Goal: Use online tool/utility: Use online tool/utility

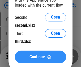
click at [41, 57] on span "Continue" at bounding box center [37, 57] width 15 height 4
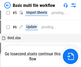
scroll to position [0, 0]
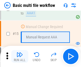
click at [20, 57] on img "button" at bounding box center [20, 55] width 6 height 6
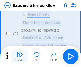
click at [20, 57] on img "button" at bounding box center [20, 55] width 6 height 6
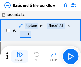
click at [20, 57] on img "button" at bounding box center [20, 55] width 6 height 6
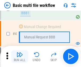
click at [20, 57] on img "button" at bounding box center [20, 55] width 6 height 6
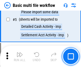
click at [20, 57] on img "button" at bounding box center [20, 55] width 6 height 6
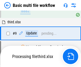
scroll to position [147, 0]
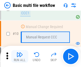
click at [20, 57] on img "button" at bounding box center [20, 55] width 6 height 6
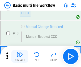
click at [20, 57] on img "button" at bounding box center [20, 55] width 6 height 6
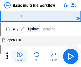
scroll to position [250, 0]
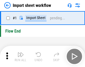
click at [20, 57] on img "button" at bounding box center [21, 55] width 6 height 6
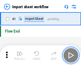
scroll to position [2, 0]
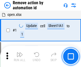
scroll to position [20, 0]
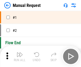
click at [20, 57] on img "button" at bounding box center [20, 55] width 6 height 6
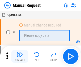
click at [20, 57] on img "button" at bounding box center [20, 55] width 6 height 6
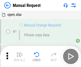
scroll to position [18, 0]
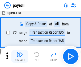
click at [20, 57] on img "button" at bounding box center [20, 55] width 6 height 6
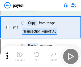
scroll to position [39, 0]
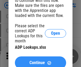
click at [41, 61] on span "Continue" at bounding box center [37, 63] width 15 height 4
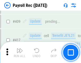
scroll to position [2474, 0]
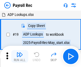
click at [20, 57] on img "button" at bounding box center [20, 55] width 6 height 6
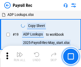
scroll to position [33, 0]
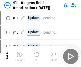
click at [20, 57] on img "button" at bounding box center [20, 55] width 6 height 6
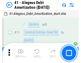
scroll to position [66, 0]
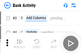
click at [20, 43] on img "button" at bounding box center [20, 41] width 6 height 6
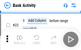
scroll to position [143, 0]
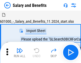
scroll to position [7, 0]
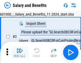
click at [20, 53] on img "button" at bounding box center [20, 51] width 6 height 6
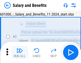
click at [20, 53] on img "button" at bounding box center [20, 51] width 6 height 6
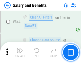
scroll to position [2496, 0]
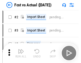
scroll to position [7, 0]
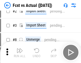
click at [20, 53] on img "button" at bounding box center [20, 51] width 6 height 6
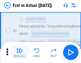
click at [20, 53] on img "button" at bounding box center [20, 51] width 6 height 6
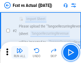
scroll to position [50, 0]
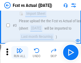
click at [20, 53] on img "button" at bounding box center [20, 51] width 6 height 6
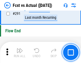
scroll to position [2523, 0]
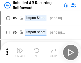
click at [20, 53] on img "button" at bounding box center [20, 51] width 6 height 6
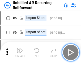
scroll to position [11, 0]
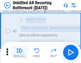
click at [20, 53] on img "button" at bounding box center [20, 51] width 6 height 6
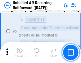
scroll to position [50, 0]
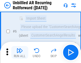
click at [20, 53] on img "button" at bounding box center [20, 51] width 6 height 6
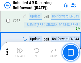
scroll to position [1811, 0]
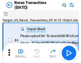
scroll to position [9, 0]
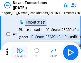
click at [20, 53] on img "button" at bounding box center [20, 51] width 6 height 6
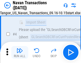
click at [20, 53] on img "button" at bounding box center [20, 51] width 6 height 6
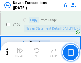
scroll to position [1728, 0]
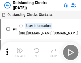
click at [20, 53] on img "button" at bounding box center [20, 51] width 6 height 6
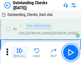
scroll to position [22, 0]
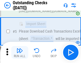
click at [20, 53] on img "button" at bounding box center [20, 51] width 6 height 6
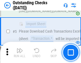
scroll to position [56, 0]
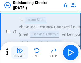
click at [20, 53] on img "button" at bounding box center [20, 51] width 6 height 6
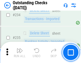
scroll to position [1619, 0]
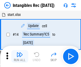
click at [20, 57] on img "button" at bounding box center [20, 55] width 6 height 6
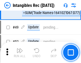
scroll to position [208, 0]
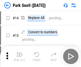
click at [20, 53] on img "button" at bounding box center [20, 55] width 6 height 6
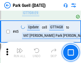
scroll to position [667, 0]
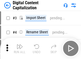
click at [20, 45] on img "button" at bounding box center [20, 47] width 6 height 6
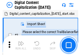
scroll to position [15, 0]
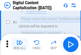
click at [20, 45] on img "button" at bounding box center [20, 43] width 6 height 6
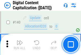
scroll to position [565, 0]
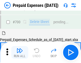
click at [20, 53] on img "button" at bounding box center [20, 51] width 6 height 6
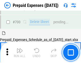
scroll to position [1434, 0]
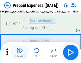
click at [20, 53] on img "button" at bounding box center [20, 51] width 6 height 6
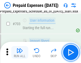
scroll to position [1466, 0]
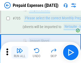
click at [20, 53] on img "button" at bounding box center [20, 51] width 6 height 6
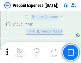
scroll to position [5191, 0]
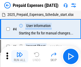
click at [20, 57] on img "button" at bounding box center [20, 55] width 6 height 6
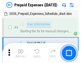
scroll to position [23, 0]
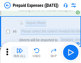
click at [20, 53] on img "button" at bounding box center [20, 51] width 6 height 6
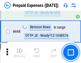
scroll to position [1856, 0]
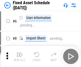
click at [20, 57] on img "button" at bounding box center [20, 55] width 6 height 6
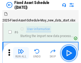
scroll to position [29, 0]
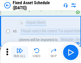
click at [20, 53] on img "button" at bounding box center [20, 51] width 6 height 6
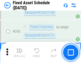
scroll to position [1651, 0]
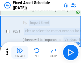
click at [20, 53] on img "button" at bounding box center [20, 51] width 6 height 6
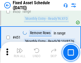
scroll to position [2383, 0]
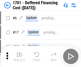
click at [20, 57] on img "button" at bounding box center [20, 55] width 6 height 6
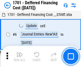
scroll to position [64, 0]
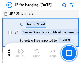
scroll to position [1, 0]
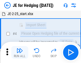
click at [20, 53] on img "button" at bounding box center [20, 51] width 6 height 6
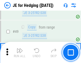
scroll to position [345, 0]
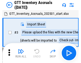
scroll to position [1, 0]
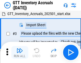
click at [20, 53] on img "button" at bounding box center [20, 51] width 6 height 6
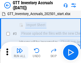
click at [20, 53] on img "button" at bounding box center [20, 51] width 6 height 6
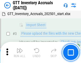
scroll to position [34, 0]
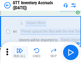
click at [20, 53] on img "button" at bounding box center [20, 51] width 6 height 6
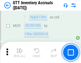
scroll to position [4047, 0]
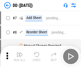
click at [20, 57] on img "button" at bounding box center [20, 55] width 6 height 6
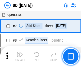
scroll to position [51, 0]
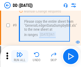
click at [20, 57] on img "button" at bounding box center [20, 55] width 6 height 6
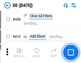
scroll to position [2385, 0]
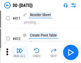
click at [20, 53] on img "button" at bounding box center [20, 51] width 6 height 6
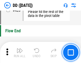
scroll to position [2552, 0]
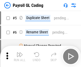
click at [20, 57] on img "button" at bounding box center [20, 55] width 6 height 6
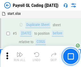
scroll to position [64, 0]
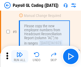
click at [20, 57] on img "button" at bounding box center [20, 55] width 6 height 6
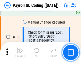
scroll to position [1251, 0]
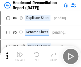
click at [20, 57] on img "button" at bounding box center [20, 55] width 6 height 6
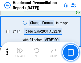
scroll to position [641, 0]
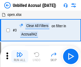
click at [20, 57] on img "button" at bounding box center [20, 55] width 6 height 6
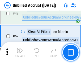
scroll to position [484, 0]
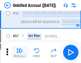
click at [20, 53] on img "button" at bounding box center [20, 51] width 6 height 6
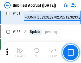
scroll to position [1588, 0]
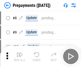
click at [20, 57] on img "button" at bounding box center [20, 55] width 6 height 6
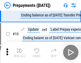
scroll to position [33, 0]
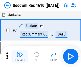
click at [20, 57] on img "button" at bounding box center [20, 55] width 6 height 6
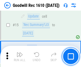
scroll to position [91, 0]
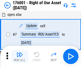
click at [20, 57] on img "button" at bounding box center [20, 55] width 6 height 6
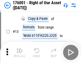
scroll to position [34, 0]
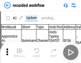
click at [20, 53] on img "button" at bounding box center [20, 51] width 6 height 6
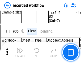
scroll to position [1666, 0]
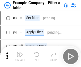
click at [20, 57] on img "button" at bounding box center [20, 55] width 6 height 6
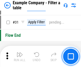
scroll to position [488, 0]
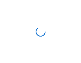
scroll to position [8, 0]
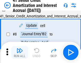
click at [20, 53] on img "button" at bounding box center [20, 51] width 6 height 6
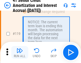
click at [20, 53] on img "button" at bounding box center [20, 51] width 6 height 6
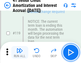
scroll to position [503, 0]
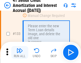
click at [20, 53] on img "button" at bounding box center [20, 51] width 6 height 6
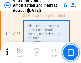
scroll to position [557, 0]
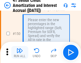
click at [20, 53] on img "button" at bounding box center [20, 51] width 6 height 6
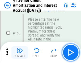
scroll to position [613, 0]
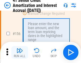
click at [20, 53] on img "button" at bounding box center [20, 51] width 6 height 6
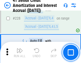
scroll to position [1194, 0]
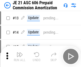
click at [20, 53] on img "button" at bounding box center [20, 55] width 6 height 6
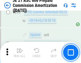
scroll to position [981, 0]
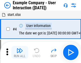
click at [20, 53] on img "button" at bounding box center [20, 51] width 6 height 6
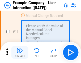
click at [20, 53] on img "button" at bounding box center [20, 51] width 6 height 6
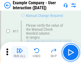
scroll to position [115, 0]
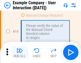
click at [20, 53] on img "button" at bounding box center [20, 51] width 6 height 6
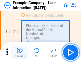
click at [20, 53] on img "button" at bounding box center [20, 51] width 6 height 6
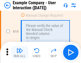
click at [20, 53] on img "button" at bounding box center [20, 51] width 6 height 6
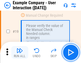
click at [20, 53] on img "button" at bounding box center [20, 51] width 6 height 6
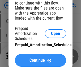
click at [41, 61] on span "Continue" at bounding box center [37, 61] width 15 height 4
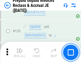
scroll to position [691, 0]
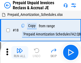
click at [20, 53] on img "button" at bounding box center [20, 51] width 6 height 6
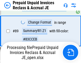
scroll to position [435, 0]
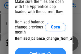
click at [41, 52] on span "Continue" at bounding box center [37, 54] width 15 height 4
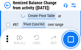
scroll to position [521, 0]
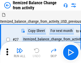
scroll to position [8, 0]
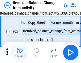
click at [20, 53] on img "button" at bounding box center [20, 51] width 6 height 6
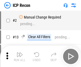
scroll to position [2, 0]
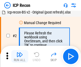
click at [20, 57] on img "button" at bounding box center [20, 55] width 6 height 6
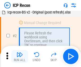
click at [20, 57] on img "button" at bounding box center [20, 55] width 6 height 6
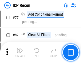
scroll to position [479, 0]
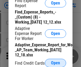
click at [56, 63] on span "Open" at bounding box center [55, 63] width 9 height 4
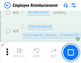
scroll to position [249, 0]
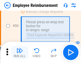
click at [20, 53] on img "button" at bounding box center [20, 51] width 6 height 6
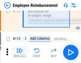
click at [20, 53] on img "button" at bounding box center [20, 51] width 6 height 6
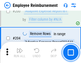
scroll to position [1349, 0]
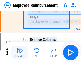
click at [20, 53] on img "button" at bounding box center [20, 51] width 6 height 6
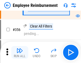
click at [20, 53] on img "button" at bounding box center [20, 51] width 6 height 6
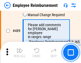
scroll to position [3388, 0]
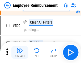
click at [20, 53] on img "button" at bounding box center [20, 51] width 6 height 6
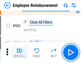
click at [20, 53] on img "button" at bounding box center [20, 51] width 6 height 6
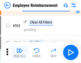
click at [20, 53] on img "button" at bounding box center [20, 51] width 6 height 6
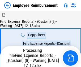
scroll to position [18, 0]
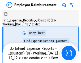
scroll to position [18, 0]
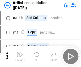
click at [20, 57] on img "button" at bounding box center [20, 55] width 6 height 6
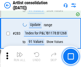
scroll to position [2205, 0]
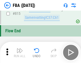
scroll to position [4773, 0]
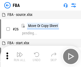
scroll to position [5, 0]
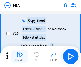
click at [20, 57] on img "button" at bounding box center [20, 55] width 6 height 6
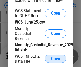
click at [56, 59] on span "Open" at bounding box center [55, 59] width 9 height 4
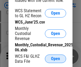
click at [56, 59] on span "Open" at bounding box center [55, 59] width 9 height 4
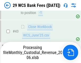
scroll to position [218, 0]
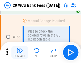
click at [20, 53] on img "button" at bounding box center [20, 51] width 6 height 6
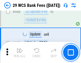
scroll to position [2582, 0]
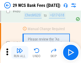
click at [20, 53] on img "button" at bounding box center [20, 51] width 6 height 6
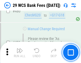
scroll to position [2749, 0]
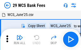
scroll to position [10, 0]
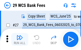
click at [20, 39] on img "button" at bounding box center [20, 37] width 6 height 6
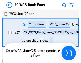
scroll to position [1, 0]
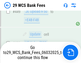
scroll to position [2712, 0]
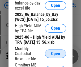
click at [56, 56] on span "Open" at bounding box center [55, 54] width 9 height 4
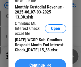
click at [41, 64] on span "Continue" at bounding box center [37, 66] width 15 height 4
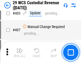
scroll to position [2469, 0]
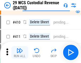
click at [20, 53] on img "button" at bounding box center [20, 51] width 6 height 6
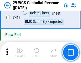
scroll to position [2546, 0]
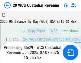
scroll to position [121, 0]
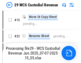
scroll to position [10, 0]
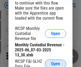
click at [56, 63] on span "Open" at bounding box center [55, 64] width 9 height 4
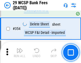
scroll to position [1772, 0]
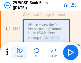
click at [20, 53] on img "button" at bounding box center [20, 51] width 6 height 6
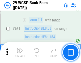
scroll to position [3073, 0]
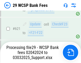
scroll to position [2968, 0]
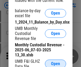
click at [56, 63] on span "Open" at bounding box center [55, 64] width 9 height 4
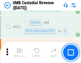
scroll to position [2579, 0]
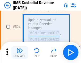
click at [20, 53] on img "button" at bounding box center [20, 51] width 6 height 6
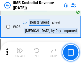
scroll to position [3077, 0]
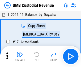
scroll to position [4, 0]
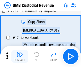
click at [20, 57] on img "button" at bounding box center [20, 55] width 6 height 6
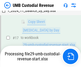
scroll to position [105, 0]
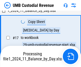
scroll to position [105, 0]
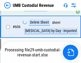
scroll to position [3065, 0]
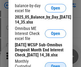
click at [56, 65] on span "Open" at bounding box center [55, 67] width 9 height 4
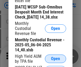
click at [56, 61] on span "Open" at bounding box center [55, 59] width 9 height 4
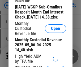
scroll to position [102, 0]
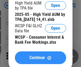
click at [41, 60] on span "Continue" at bounding box center [37, 58] width 15 height 4
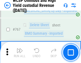
scroll to position [4344, 0]
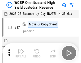
scroll to position [3, 0]
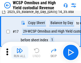
click at [20, 53] on img "button" at bounding box center [20, 51] width 6 height 6
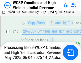
scroll to position [111, 0]
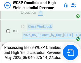
scroll to position [264, 0]
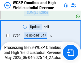
scroll to position [4286, 0]
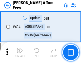
scroll to position [1450, 0]
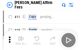
scroll to position [5, 0]
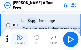
click at [20, 39] on img "button" at bounding box center [20, 37] width 6 height 6
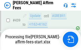
scroll to position [1398, 0]
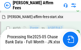
scroll to position [1406, 0]
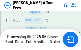
scroll to position [1406, 0]
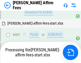
scroll to position [1450, 0]
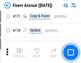
scroll to position [1180, 0]
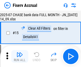
click at [20, 57] on img "button" at bounding box center [20, 55] width 6 height 6
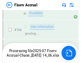
scroll to position [1368, 0]
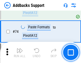
scroll to position [388, 0]
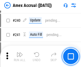
scroll to position [1123, 0]
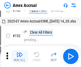
click at [20, 57] on img "button" at bounding box center [20, 55] width 6 height 6
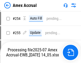
scroll to position [1348, 0]
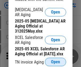
click at [56, 61] on span "Open" at bounding box center [55, 62] width 9 height 4
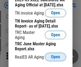
click at [56, 56] on span "Open" at bounding box center [55, 57] width 9 height 4
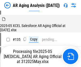
scroll to position [203, 0]
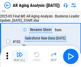
click at [20, 57] on img "button" at bounding box center [20, 55] width 6 height 6
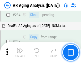
scroll to position [826, 0]
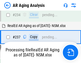
scroll to position [842, 0]
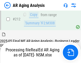
scroll to position [797, 0]
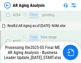
scroll to position [820, 0]
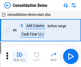
click at [20, 57] on img "button" at bounding box center [20, 55] width 6 height 6
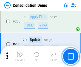
scroll to position [1672, 0]
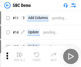
click at [20, 57] on img "button" at bounding box center [20, 55] width 6 height 6
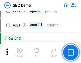
scroll to position [1316, 0]
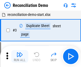
click at [20, 57] on img "button" at bounding box center [20, 55] width 6 height 6
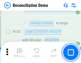
scroll to position [633, 0]
